Goal: Task Accomplishment & Management: Use online tool/utility

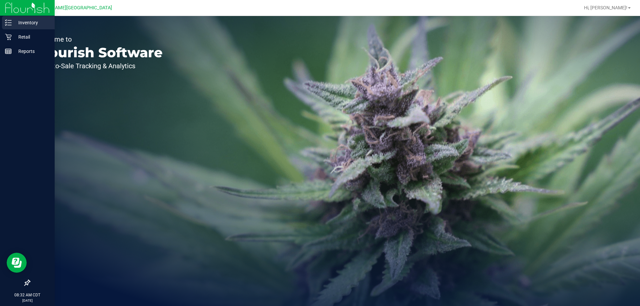
click at [18, 26] on p "Inventory" at bounding box center [32, 23] width 40 height 8
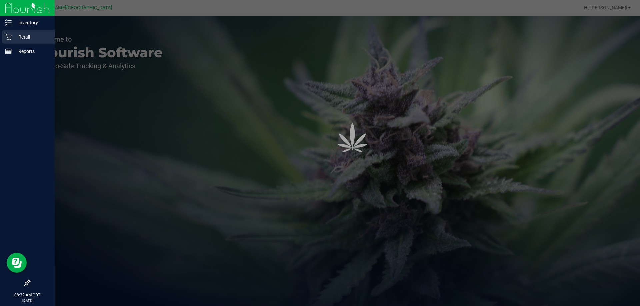
click at [18, 38] on p "Retail" at bounding box center [32, 37] width 40 height 8
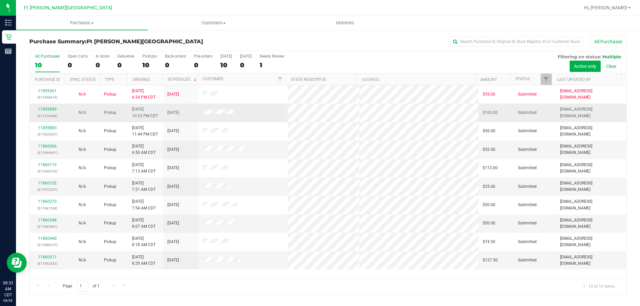
click at [53, 107] on div "11859859 (317574496)" at bounding box center [47, 112] width 27 height 13
click at [53, 109] on link "11859859" at bounding box center [47, 109] width 19 height 5
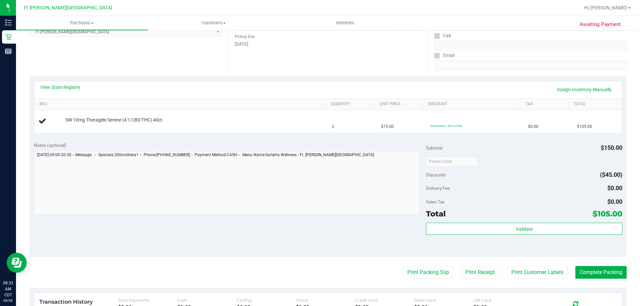
scroll to position [67, 0]
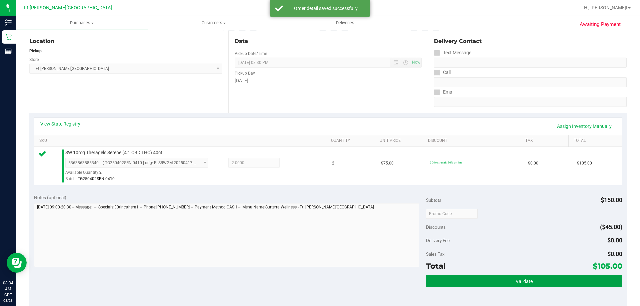
drag, startPoint x: 455, startPoint y: 276, endPoint x: 459, endPoint y: 257, distance: 19.6
click at [455, 276] on button "Validate" at bounding box center [524, 281] width 196 height 12
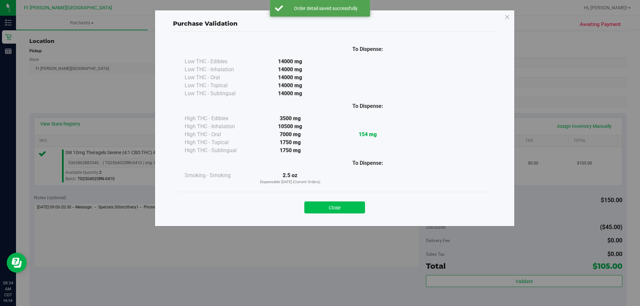
click at [353, 210] on button "Close" at bounding box center [334, 208] width 61 height 12
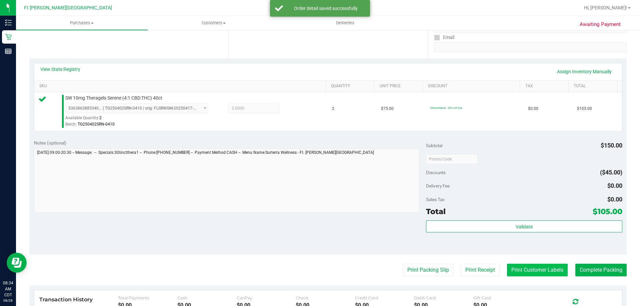
scroll to position [133, 0]
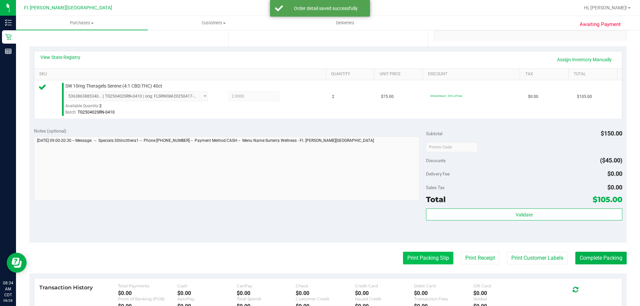
click at [435, 257] on button "Print Packing Slip" at bounding box center [428, 258] width 50 height 13
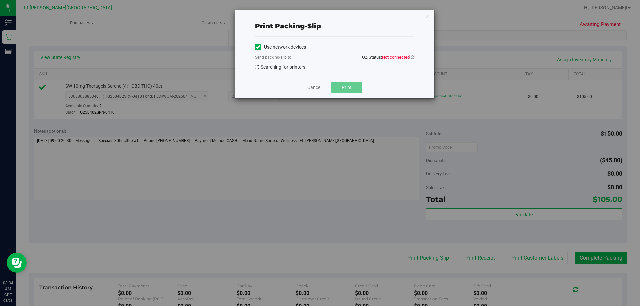
click at [403, 57] on span "Not connected" at bounding box center [396, 57] width 28 height 5
click at [409, 56] on span "Not connected" at bounding box center [396, 57] width 28 height 5
click at [411, 56] on icon at bounding box center [412, 57] width 4 height 4
click at [411, 56] on icon at bounding box center [412, 57] width 5 height 5
click at [411, 56] on icon at bounding box center [412, 57] width 6 height 6
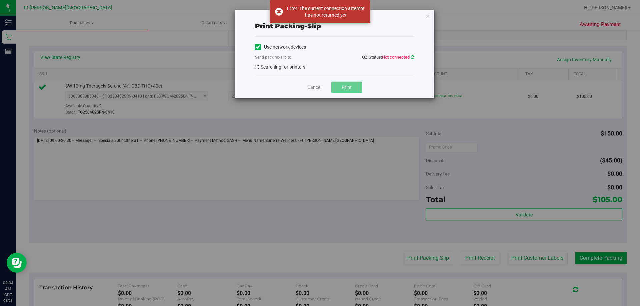
click at [411, 56] on icon at bounding box center [412, 57] width 6 height 6
click at [348, 48] on div "Use network devices" at bounding box center [334, 47] width 159 height 10
click at [310, 90] on link "Cancel" at bounding box center [314, 87] width 14 height 7
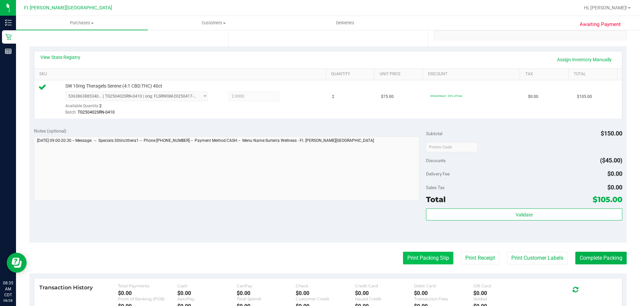
click at [432, 257] on button "Print Packing Slip" at bounding box center [428, 258] width 50 height 13
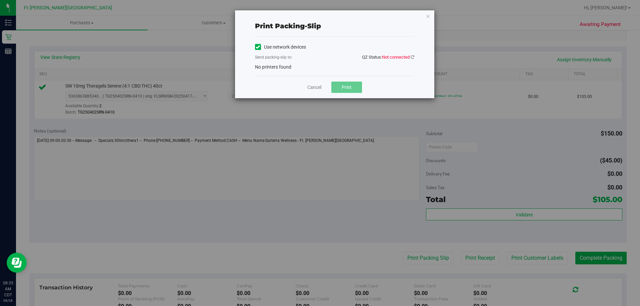
drag, startPoint x: 390, startPoint y: 59, endPoint x: 354, endPoint y: 70, distance: 36.9
click at [389, 60] on qz-status "QZ Status: Not connected" at bounding box center [388, 56] width 52 height 5
click at [316, 58] on div "Send packing-slip to: QZ Status: Not connected" at bounding box center [334, 58] width 159 height 8
click at [424, 14] on div "Print packing-slip Use network devices Send packing-slip to: QZ Status: Not con…" at bounding box center [334, 54] width 199 height 88
click at [427, 17] on icon "button" at bounding box center [427, 16] width 5 height 8
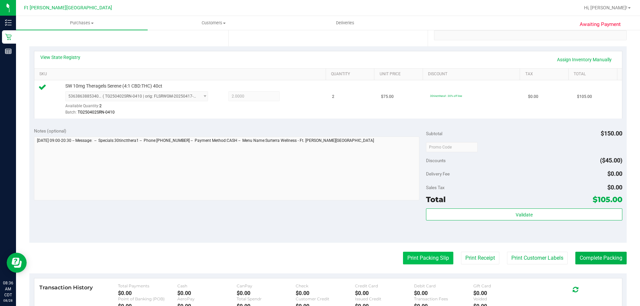
click at [420, 257] on button "Print Packing Slip" at bounding box center [428, 258] width 50 height 13
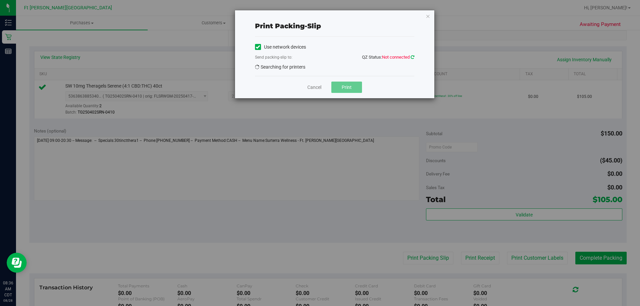
click at [411, 58] on icon at bounding box center [412, 57] width 4 height 4
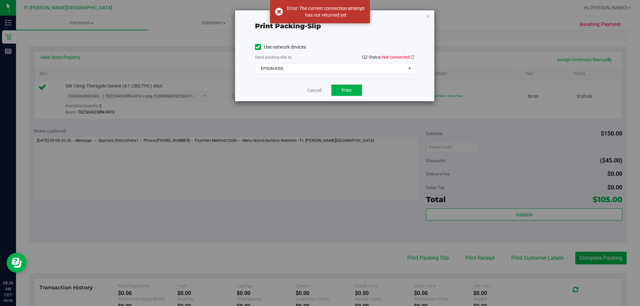
drag, startPoint x: 280, startPoint y: 14, endPoint x: 312, endPoint y: 26, distance: 34.4
click at [281, 14] on div "Error: The current connection attempt has not returned yet" at bounding box center [320, 11] width 100 height 23
click at [411, 56] on icon at bounding box center [412, 57] width 4 height 4
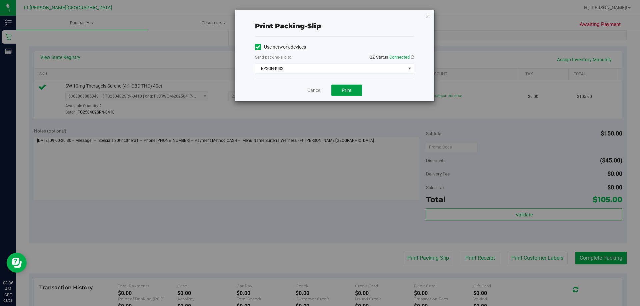
click at [346, 94] on button "Print" at bounding box center [346, 90] width 31 height 11
click at [387, 69] on span "EPSON-KISS" at bounding box center [330, 68] width 150 height 9
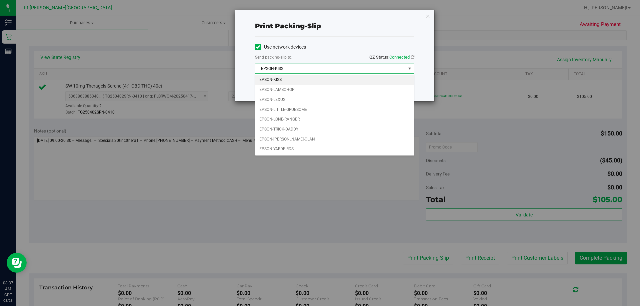
click at [300, 79] on li "EPSON-KISS" at bounding box center [334, 80] width 159 height 10
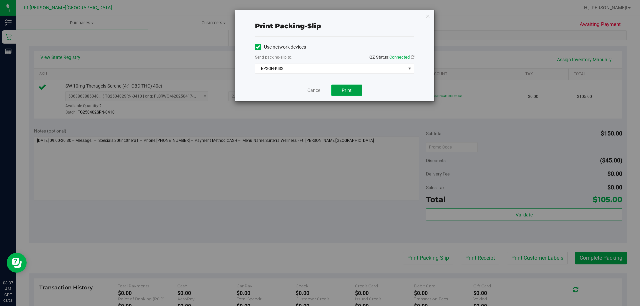
click at [348, 90] on span "Print" at bounding box center [347, 90] width 10 height 5
click at [314, 85] on div "Cancel Print" at bounding box center [334, 90] width 159 height 22
click at [316, 88] on link "Cancel" at bounding box center [314, 90] width 14 height 7
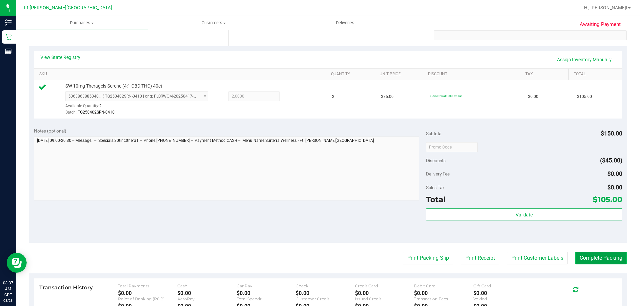
click at [614, 255] on button "Complete Packing" at bounding box center [600, 258] width 51 height 13
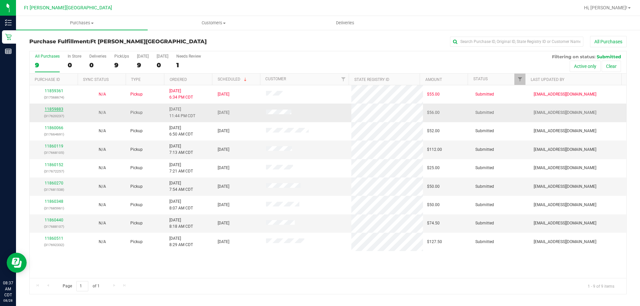
click at [57, 109] on link "11859883" at bounding box center [54, 109] width 19 height 5
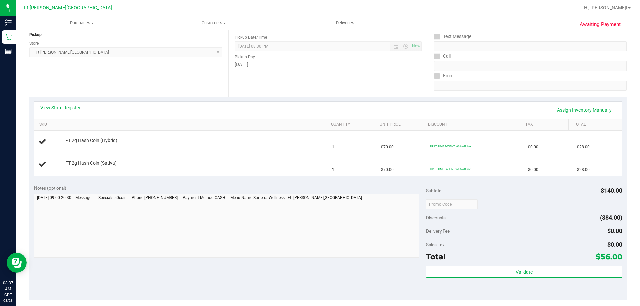
scroll to position [133, 0]
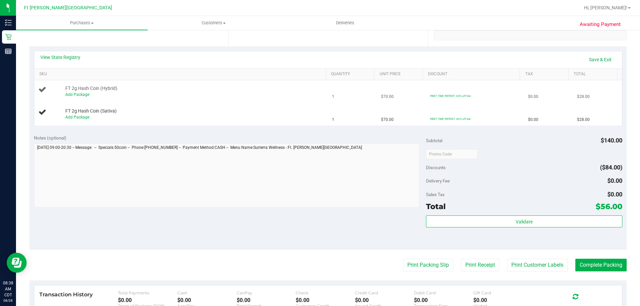
click at [283, 97] on div "Add Package" at bounding box center [193, 95] width 257 height 6
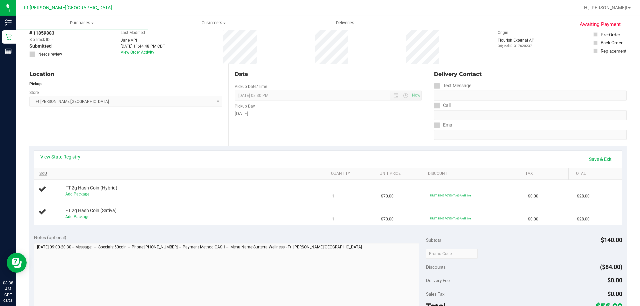
scroll to position [33, 0]
click at [248, 208] on div "FT 2g Hash Coin (Sativa) Add Package" at bounding box center [192, 214] width 261 height 13
click at [77, 199] on td "FT 2g Hash Coin (Hybrid) Add Package" at bounding box center [181, 191] width 294 height 23
click at [80, 194] on link "Add Package" at bounding box center [77, 194] width 24 height 5
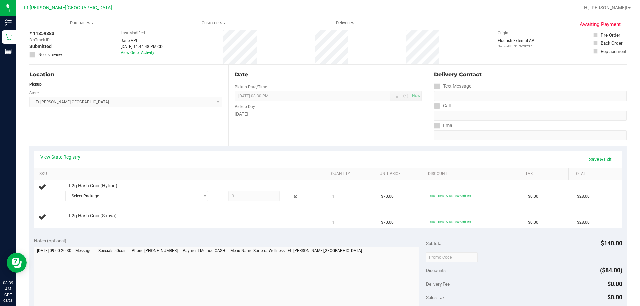
click at [174, 178] on th "SKU" at bounding box center [179, 175] width 291 height 12
click at [153, 161] on div "View State Registry Save & Exit" at bounding box center [327, 159] width 575 height 11
click at [182, 192] on span "Select Package" at bounding box center [133, 196] width 134 height 9
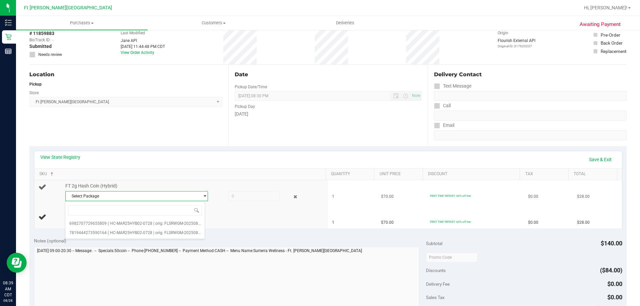
click at [177, 195] on span "Select Package" at bounding box center [133, 196] width 134 height 9
click at [189, 136] on div "Location Pickup Store [GEOGRAPHIC_DATA][PERSON_NAME] WC Select Store [PERSON_NA…" at bounding box center [128, 106] width 199 height 82
click at [293, 197] on icon at bounding box center [295, 197] width 7 height 8
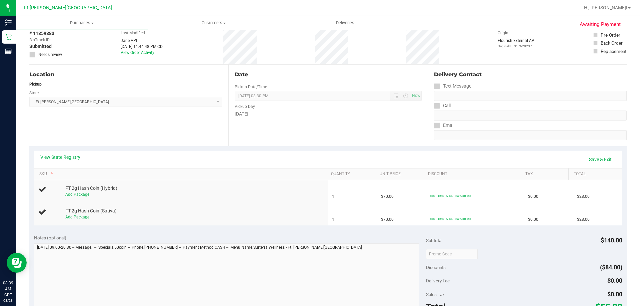
click at [132, 162] on div "View State Registry Save & Exit" at bounding box center [327, 159] width 575 height 11
click at [172, 126] on div "Location Pickup Store [GEOGRAPHIC_DATA][PERSON_NAME] WC Select Store [PERSON_NA…" at bounding box center [128, 106] width 199 height 82
click at [589, 158] on link "Save & Exit" at bounding box center [599, 159] width 31 height 11
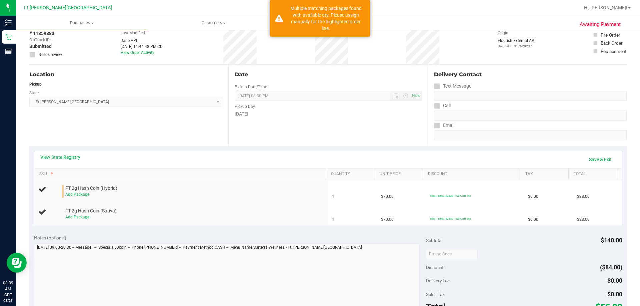
click at [160, 178] on th "SKU" at bounding box center [179, 175] width 291 height 12
click at [172, 160] on div "View State Registry Save & Exit" at bounding box center [327, 159] width 575 height 11
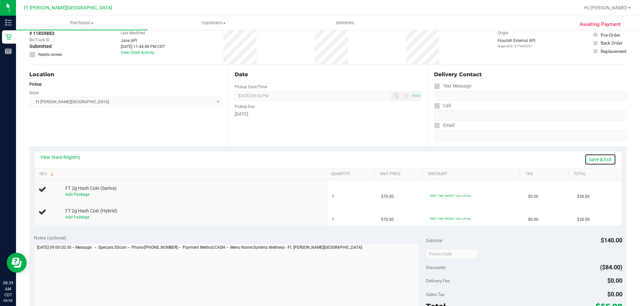
click at [590, 157] on link "Save & Exit" at bounding box center [599, 159] width 31 height 11
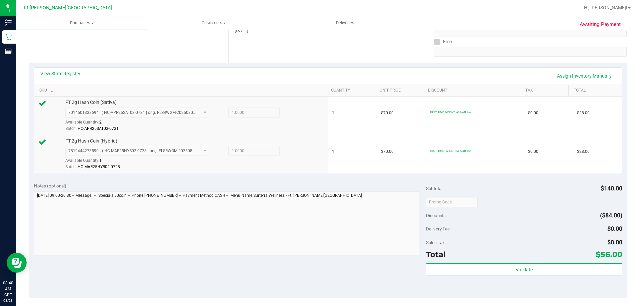
scroll to position [167, 0]
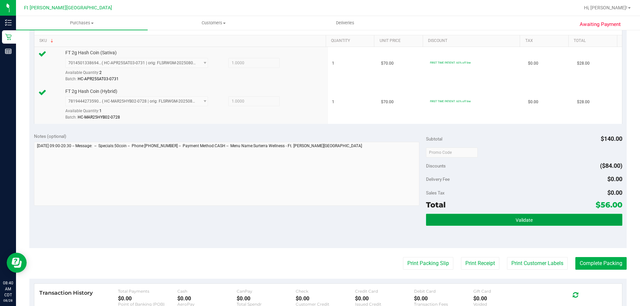
click at [533, 218] on button "Validate" at bounding box center [524, 220] width 196 height 12
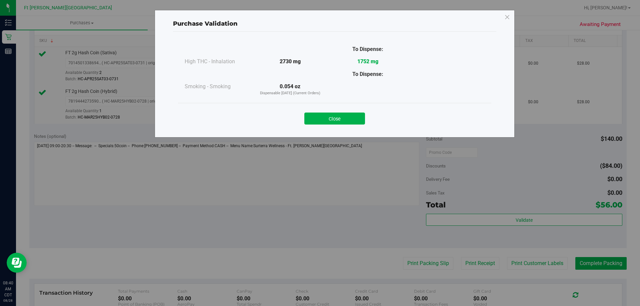
click at [359, 105] on div "Close" at bounding box center [334, 116] width 313 height 27
click at [352, 115] on button "Close" at bounding box center [334, 119] width 61 height 12
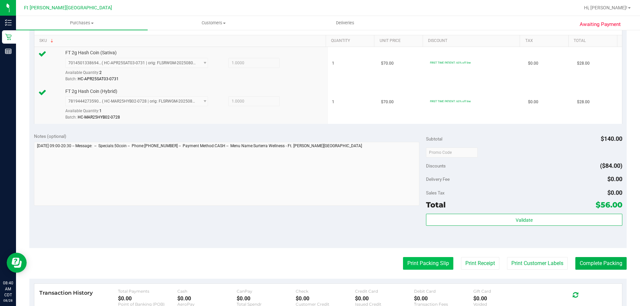
click at [408, 265] on button "Print Packing Slip" at bounding box center [428, 263] width 50 height 13
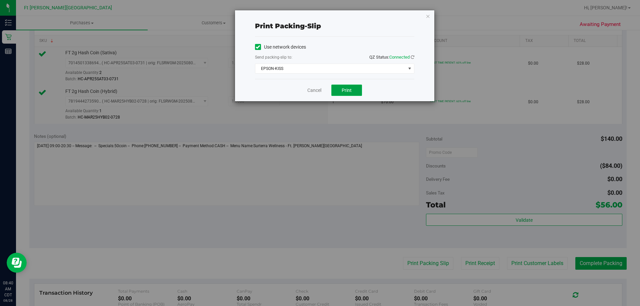
click at [356, 86] on button "Print" at bounding box center [346, 90] width 31 height 11
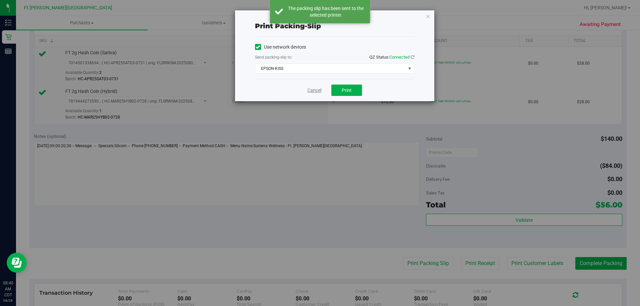
click at [315, 90] on link "Cancel" at bounding box center [314, 90] width 14 height 7
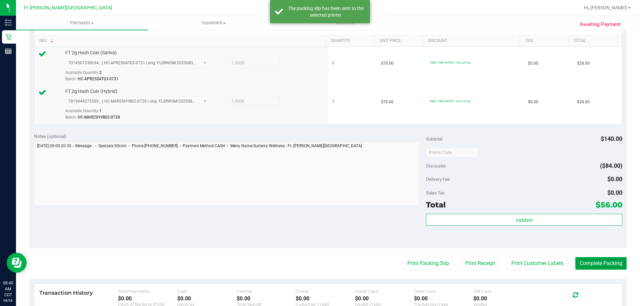
click at [589, 258] on button "Complete Packing" at bounding box center [600, 263] width 51 height 13
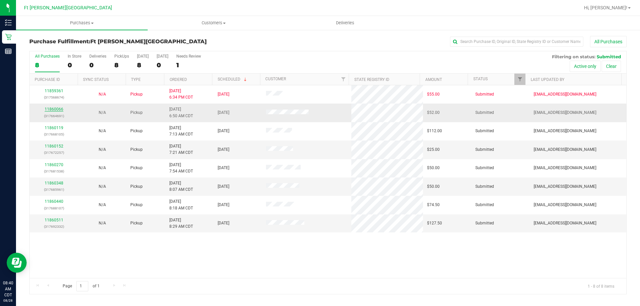
click at [53, 110] on link "11860066" at bounding box center [54, 109] width 19 height 5
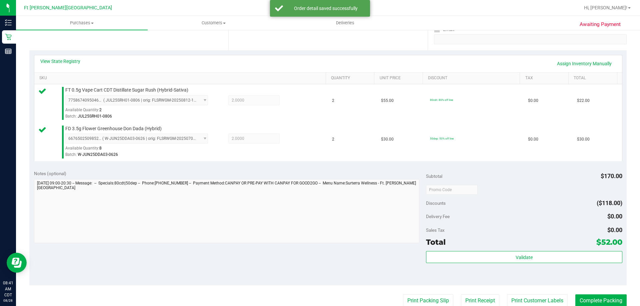
scroll to position [167, 0]
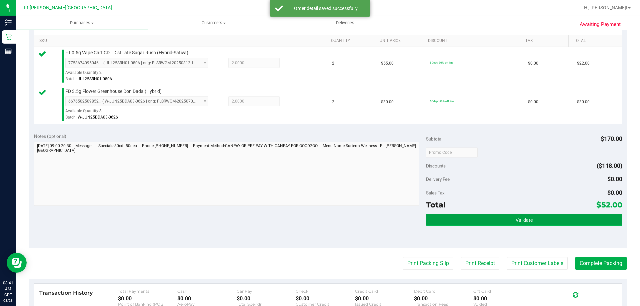
click at [485, 223] on button "Validate" at bounding box center [524, 220] width 196 height 12
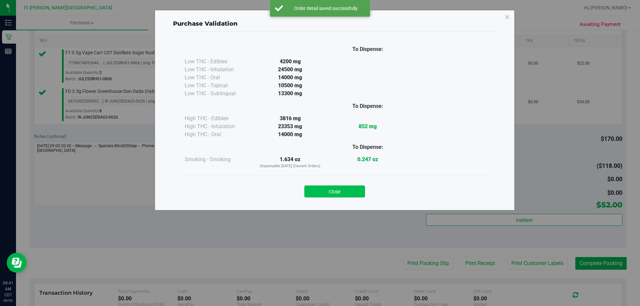
drag, startPoint x: 324, startPoint y: 202, endPoint x: 335, endPoint y: 197, distance: 12.5
click at [329, 201] on div "Close" at bounding box center [334, 189] width 313 height 27
click at [337, 195] on button "Close" at bounding box center [334, 192] width 61 height 12
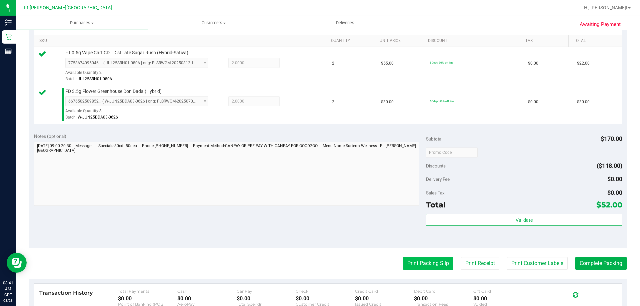
drag, startPoint x: 415, startPoint y: 254, endPoint x: 415, endPoint y: 264, distance: 9.7
click at [415, 260] on purchase-details "Back Edit Purchase Cancel Purchase View Profile # 11860066 BioTrack ID: - Submi…" at bounding box center [327, 136] width 597 height 534
click at [415, 264] on button "Print Packing Slip" at bounding box center [428, 263] width 50 height 13
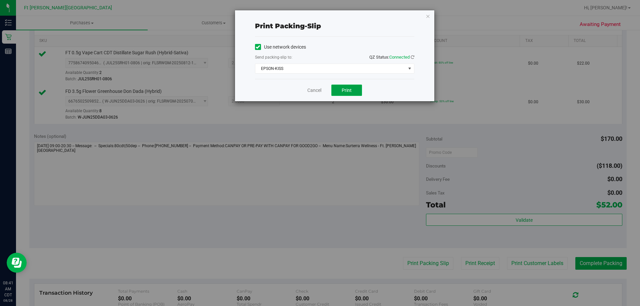
click at [359, 88] on button "Print" at bounding box center [346, 90] width 31 height 11
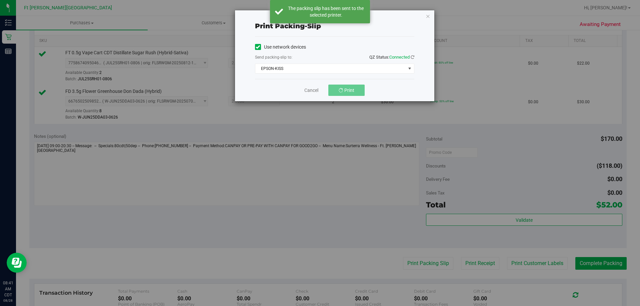
click at [424, 18] on div "Print packing-slip Use network devices Send packing-slip to: QZ Status: Connect…" at bounding box center [334, 55] width 199 height 91
click at [425, 17] on icon "button" at bounding box center [427, 16] width 5 height 8
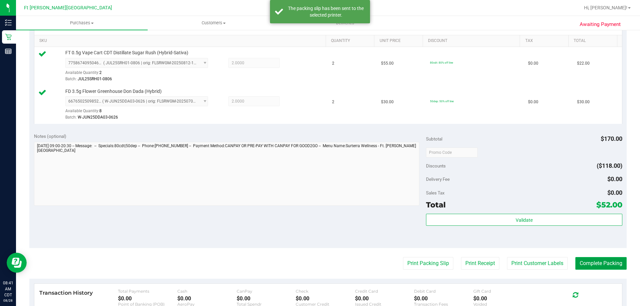
click at [585, 260] on button "Complete Packing" at bounding box center [600, 263] width 51 height 13
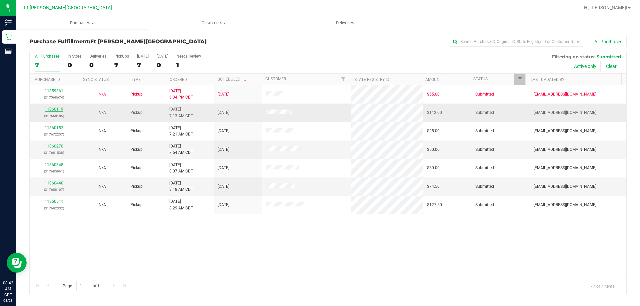
click at [60, 108] on link "11860119" at bounding box center [54, 109] width 19 height 5
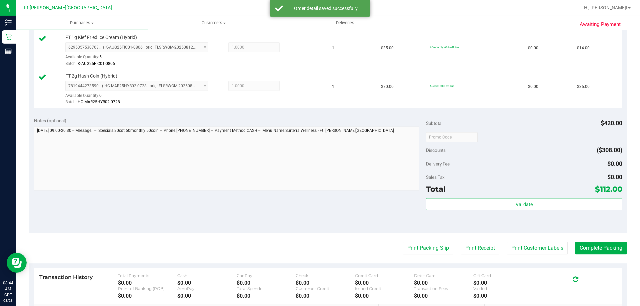
scroll to position [300, 0]
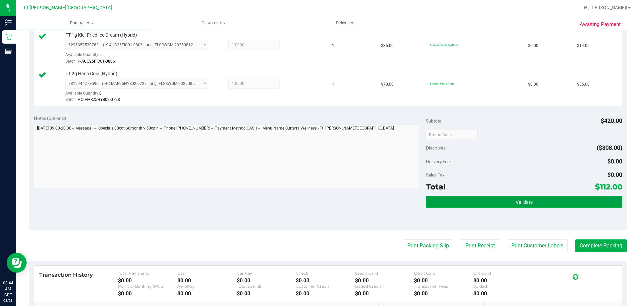
click at [498, 200] on button "Validate" at bounding box center [524, 202] width 196 height 12
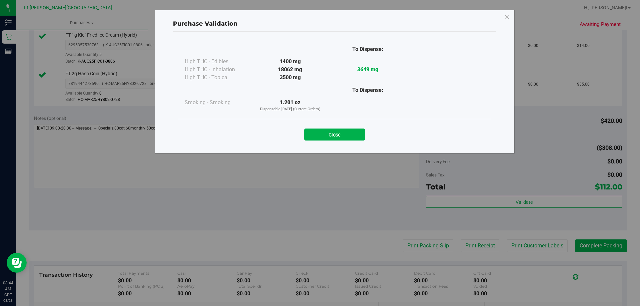
drag, startPoint x: 344, startPoint y: 145, endPoint x: 344, endPoint y: 141, distance: 4.0
click at [344, 142] on div "Close" at bounding box center [334, 132] width 313 height 27
drag, startPoint x: 344, startPoint y: 141, endPoint x: 347, endPoint y: 137, distance: 4.5
click at [345, 141] on div "Close" at bounding box center [334, 132] width 313 height 27
drag, startPoint x: 347, startPoint y: 137, endPoint x: 373, endPoint y: 148, distance: 27.9
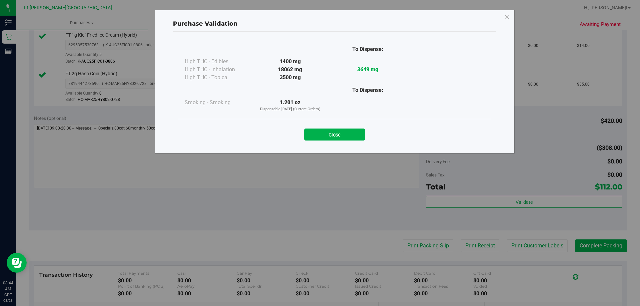
click at [348, 137] on button "Close" at bounding box center [334, 135] width 61 height 12
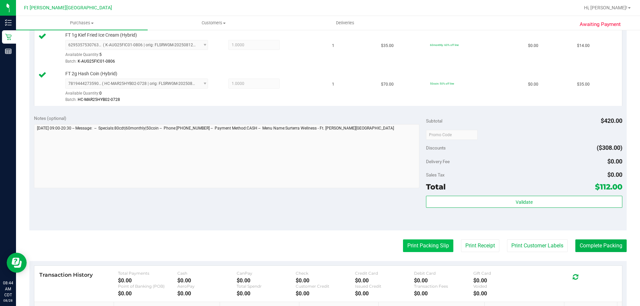
drag, startPoint x: 422, startPoint y: 236, endPoint x: 423, endPoint y: 240, distance: 3.9
click at [422, 237] on purchase-details "Back Edit Purchase Cancel Purchase View Profile # 11860119 BioTrack ID: - Submi…" at bounding box center [327, 61] width 597 height 650
click at [423, 241] on button "Print Packing Slip" at bounding box center [428, 246] width 50 height 13
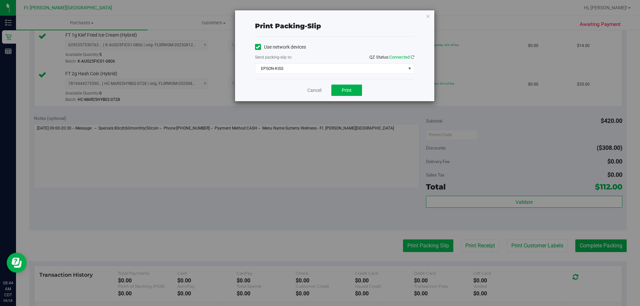
click at [423, 242] on div "Print packing-slip Use network devices Send packing-slip to: QZ Status: Connect…" at bounding box center [322, 153] width 645 height 306
click at [349, 94] on button "Print" at bounding box center [346, 90] width 31 height 11
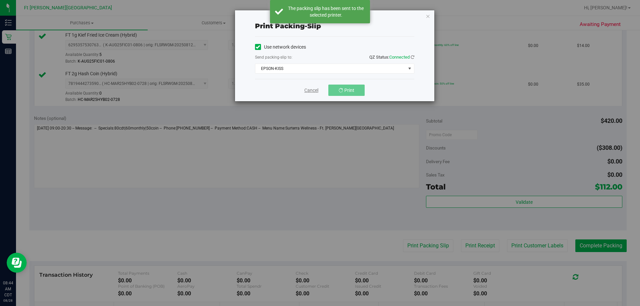
click at [314, 89] on link "Cancel" at bounding box center [311, 90] width 14 height 7
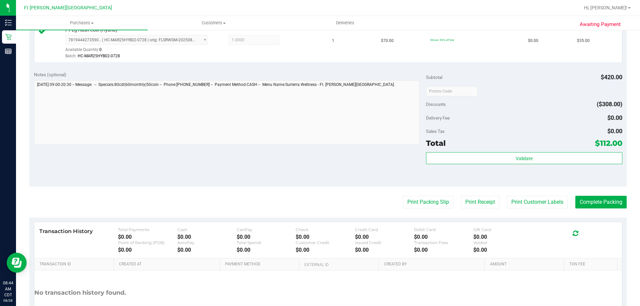
scroll to position [393, 0]
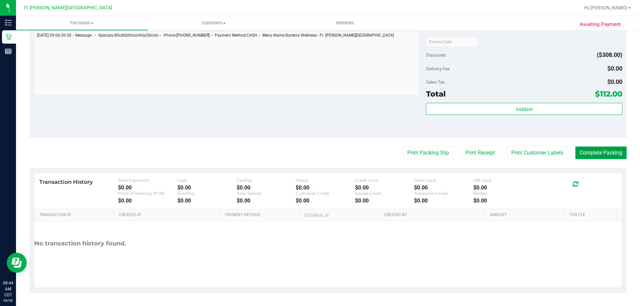
click at [603, 151] on button "Complete Packing" at bounding box center [600, 153] width 51 height 13
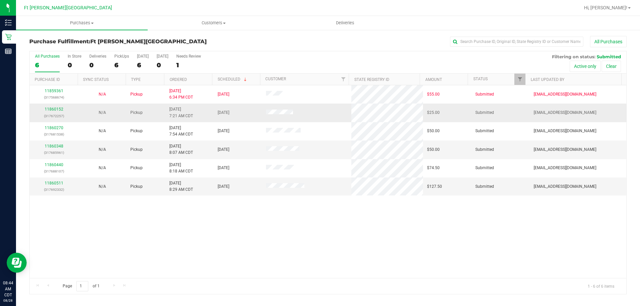
click at [60, 112] on div "11860152 (317672257)" at bounding box center [54, 112] width 40 height 13
click at [60, 109] on link "11860152" at bounding box center [54, 109] width 19 height 5
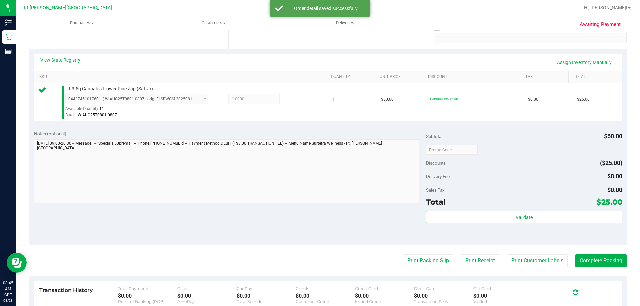
scroll to position [200, 0]
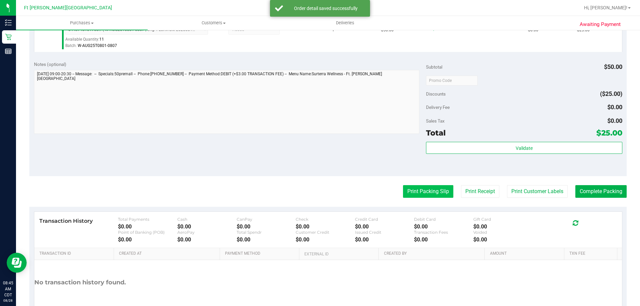
click at [435, 191] on button "Print Packing Slip" at bounding box center [428, 191] width 50 height 13
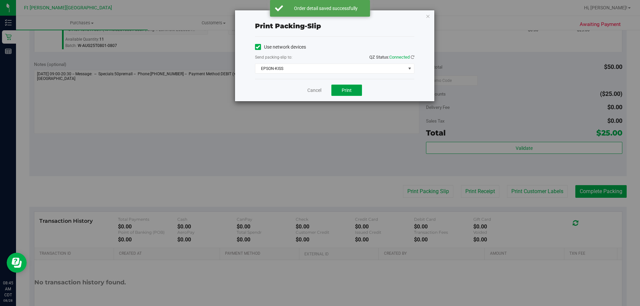
click at [351, 92] on span "Print" at bounding box center [347, 90] width 10 height 5
click at [313, 89] on link "Cancel" at bounding box center [314, 90] width 14 height 7
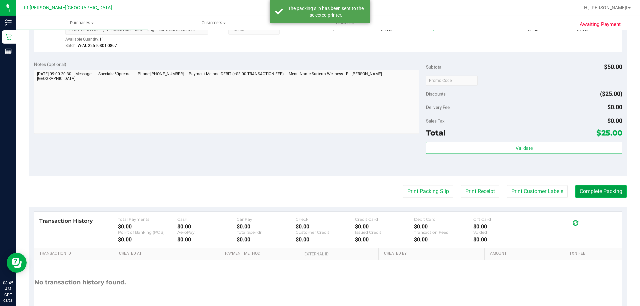
click at [593, 189] on button "Complete Packing" at bounding box center [600, 191] width 51 height 13
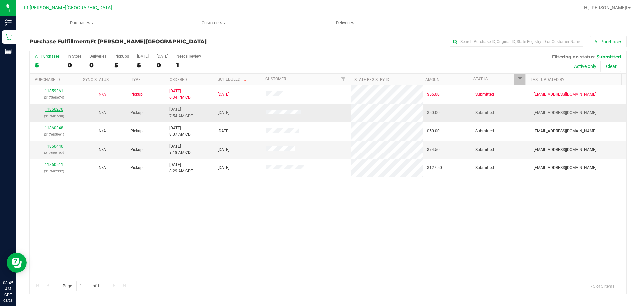
click at [54, 108] on link "11860270" at bounding box center [54, 109] width 19 height 5
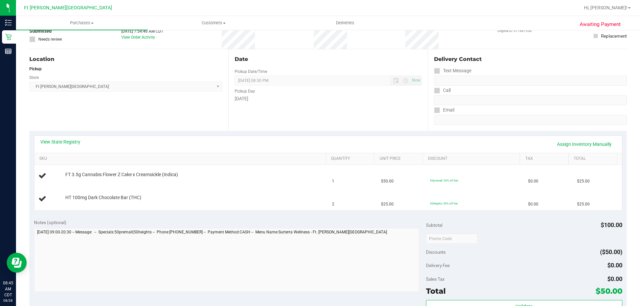
scroll to position [133, 0]
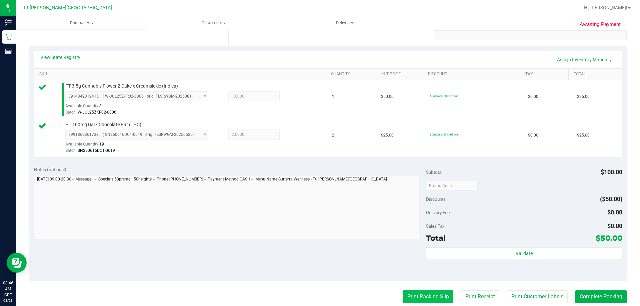
click at [432, 294] on button "Print Packing Slip" at bounding box center [428, 297] width 50 height 13
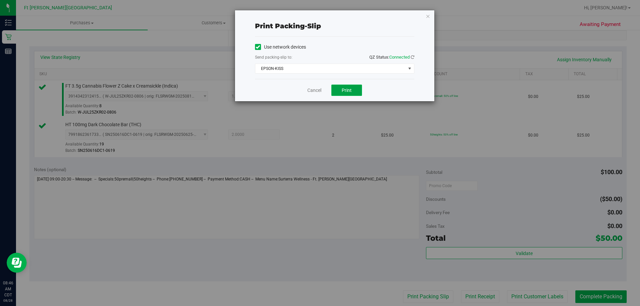
click at [343, 90] on span "Print" at bounding box center [347, 90] width 10 height 5
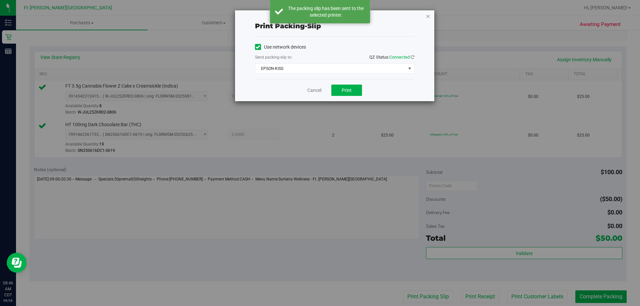
click at [427, 17] on icon "button" at bounding box center [427, 16] width 5 height 8
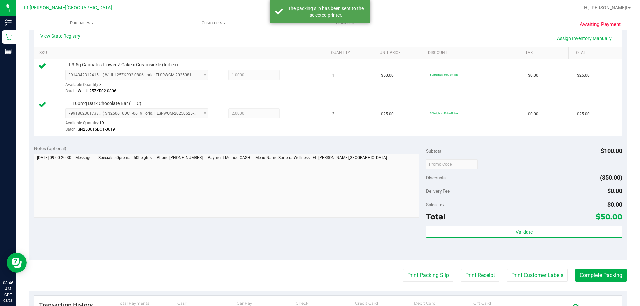
scroll to position [167, 0]
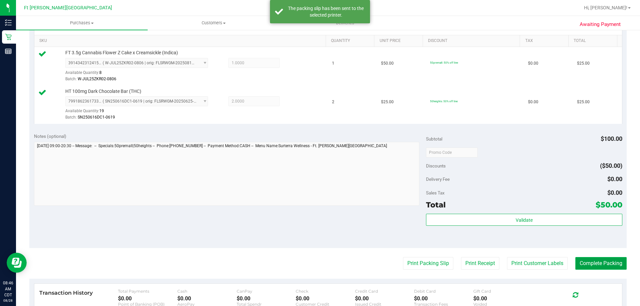
click at [583, 259] on button "Complete Packing" at bounding box center [600, 263] width 51 height 13
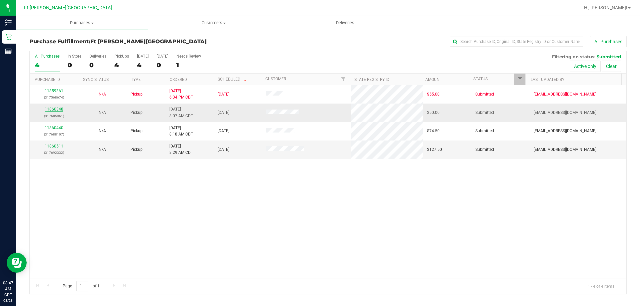
click at [60, 109] on link "11860348" at bounding box center [54, 109] width 19 height 5
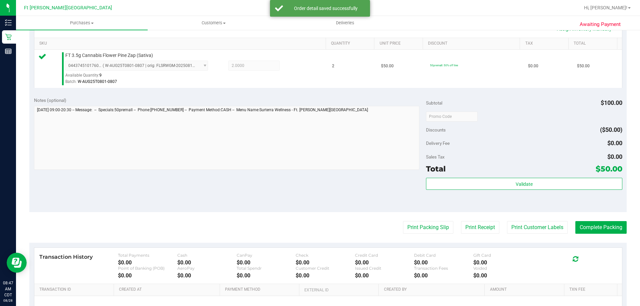
scroll to position [167, 0]
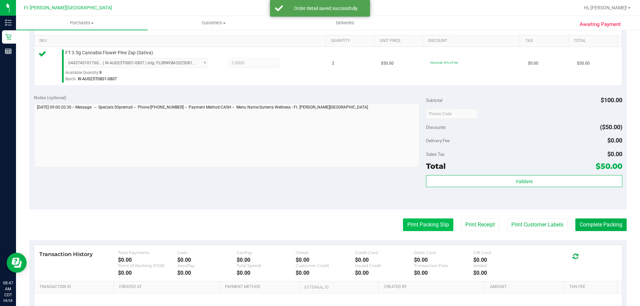
click at [421, 230] on button "Print Packing Slip" at bounding box center [428, 225] width 50 height 13
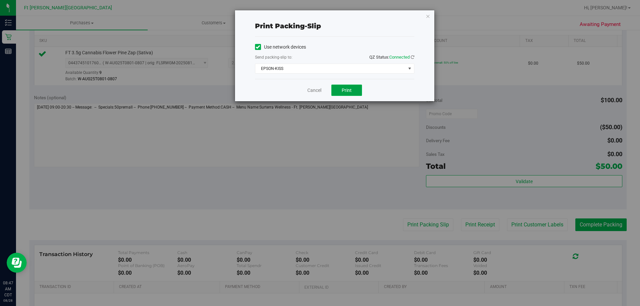
click at [360, 92] on button "Print" at bounding box center [346, 90] width 31 height 11
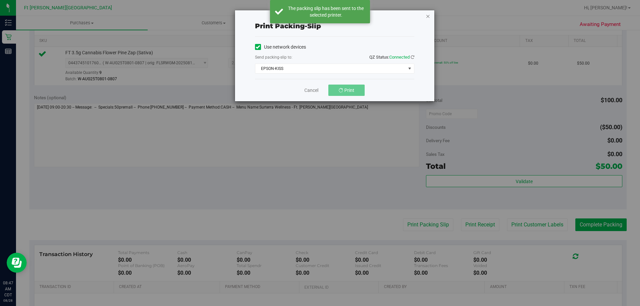
click at [425, 16] on icon "button" at bounding box center [427, 16] width 5 height 8
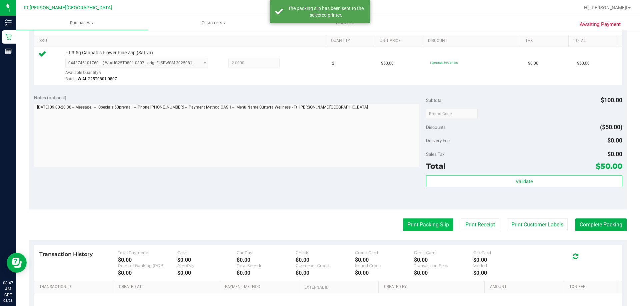
click at [406, 228] on button "Print Packing Slip" at bounding box center [428, 225] width 50 height 13
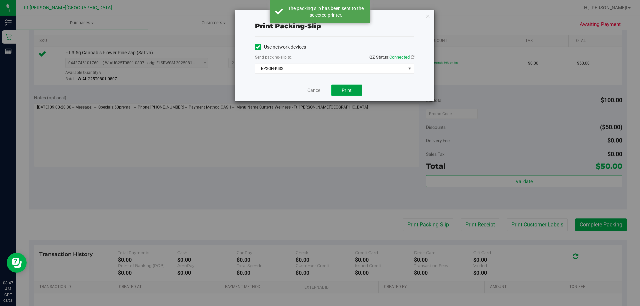
click at [343, 91] on span "Print" at bounding box center [347, 90] width 10 height 5
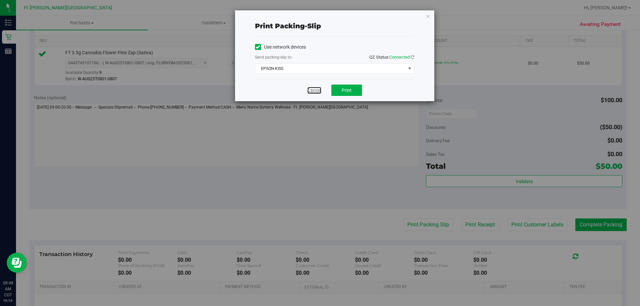
drag, startPoint x: 314, startPoint y: 90, endPoint x: 325, endPoint y: 92, distance: 10.4
click at [315, 90] on link "Cancel" at bounding box center [314, 90] width 14 height 7
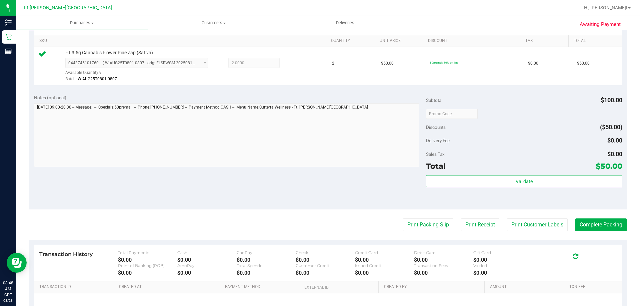
click at [587, 218] on purchase-details "Back Edit Purchase Cancel Purchase View Profile # 11860348 BioTrack ID: - Submi…" at bounding box center [327, 116] width 597 height 495
drag, startPoint x: 587, startPoint y: 222, endPoint x: 598, endPoint y: 221, distance: 10.3
click at [587, 222] on button "Complete Packing" at bounding box center [600, 225] width 51 height 13
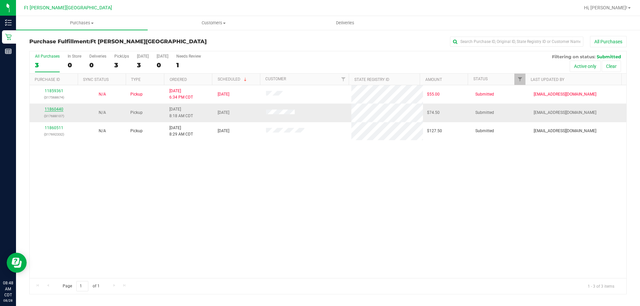
click at [56, 109] on link "11860440" at bounding box center [54, 109] width 19 height 5
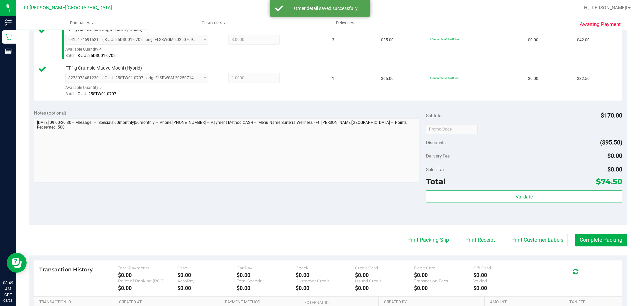
scroll to position [200, 0]
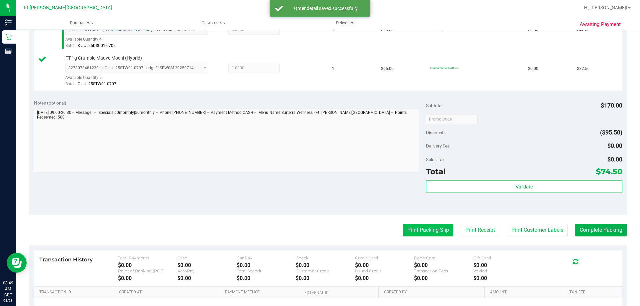
click at [425, 233] on button "Print Packing Slip" at bounding box center [428, 230] width 50 height 13
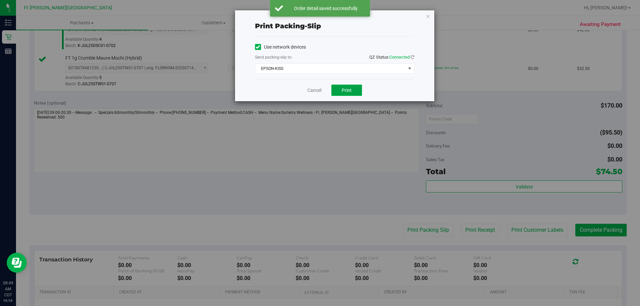
click at [350, 89] on span "Print" at bounding box center [347, 90] width 10 height 5
click at [428, 18] on icon "button" at bounding box center [427, 16] width 5 height 8
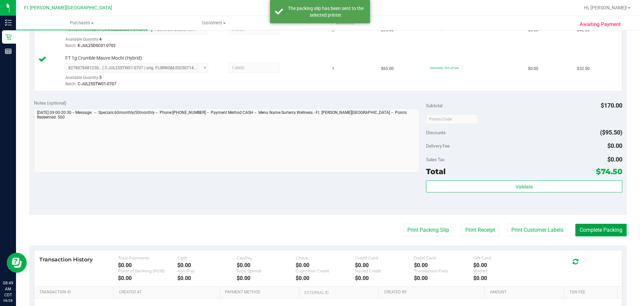
click at [583, 226] on button "Complete Packing" at bounding box center [600, 230] width 51 height 13
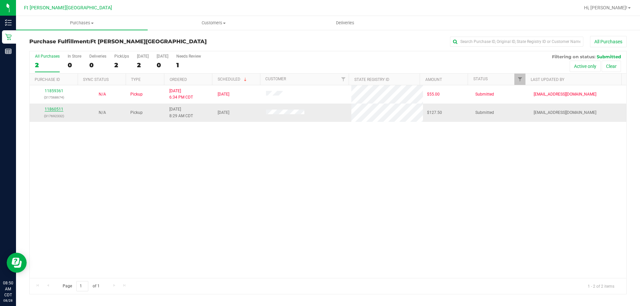
click at [59, 109] on link "11860511" at bounding box center [54, 109] width 19 height 5
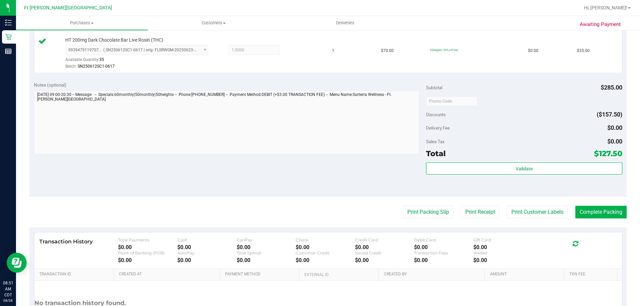
scroll to position [354, 0]
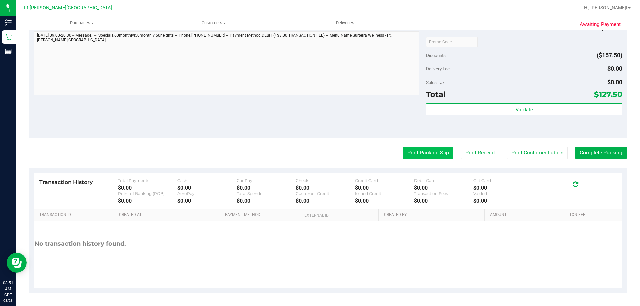
click at [434, 157] on button "Print Packing Slip" at bounding box center [428, 153] width 50 height 13
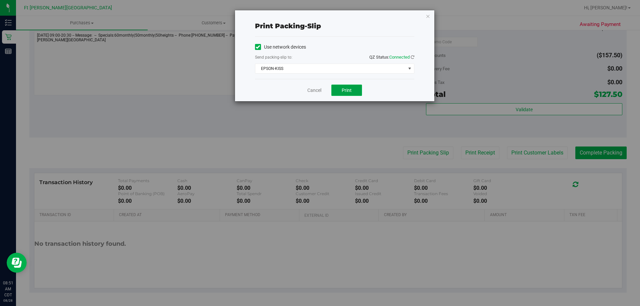
click at [357, 89] on button "Print" at bounding box center [346, 90] width 31 height 11
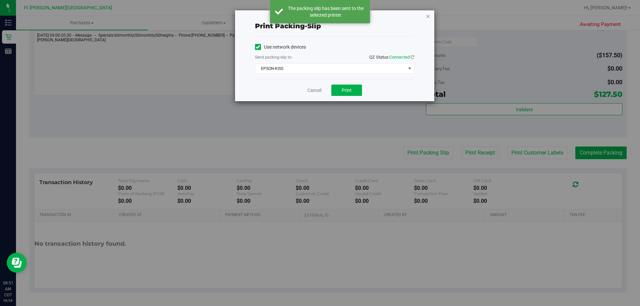
click at [428, 16] on icon "button" at bounding box center [427, 16] width 5 height 8
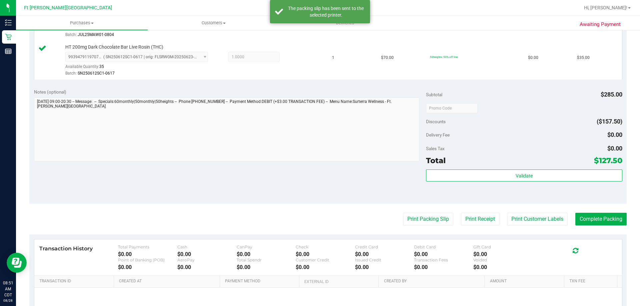
scroll to position [288, 0]
click at [582, 219] on button "Complete Packing" at bounding box center [600, 219] width 51 height 13
